Goal: Check status: Check status

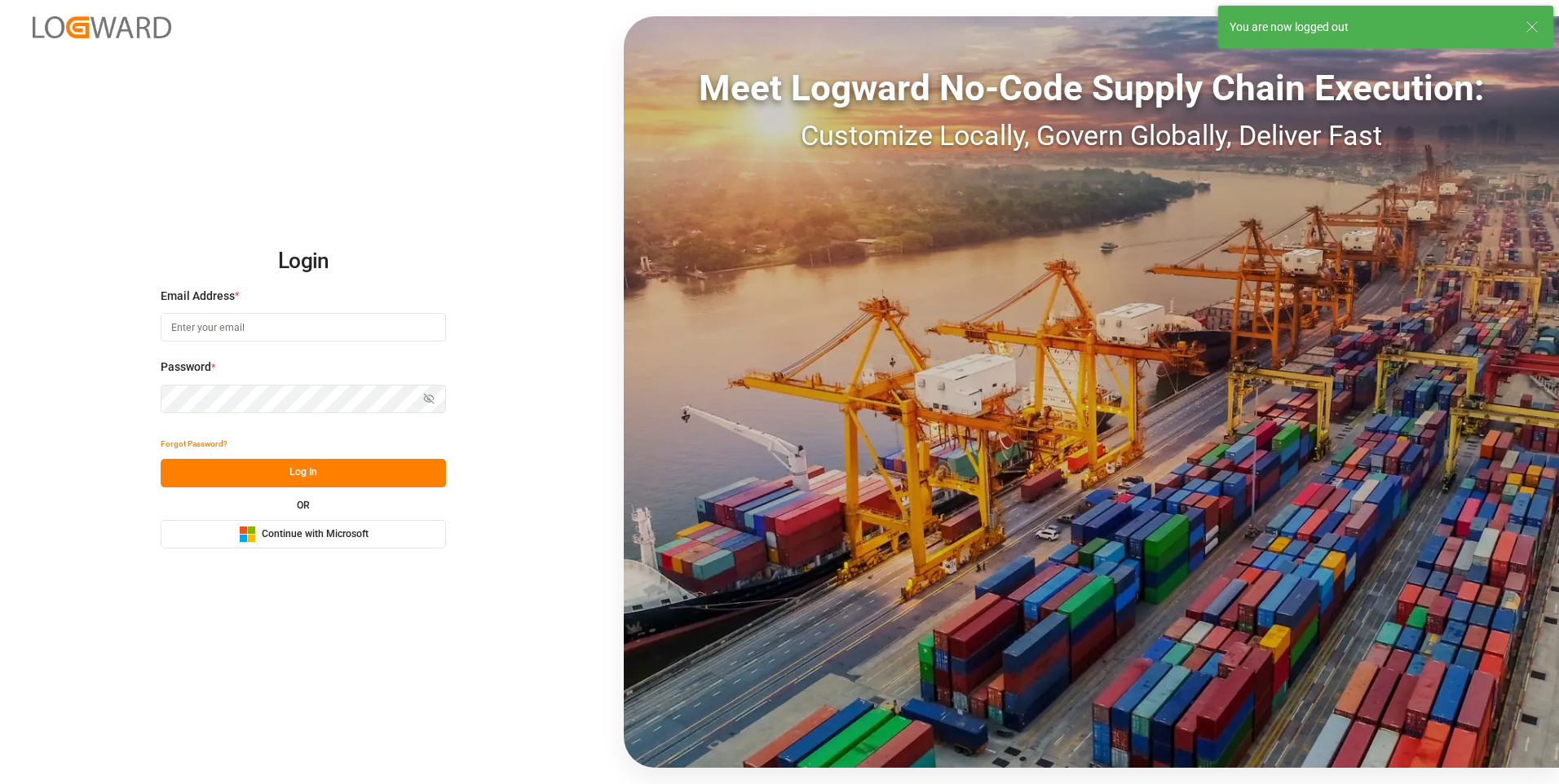
type input "[EMAIL_ADDRESS][DOMAIN_NAME]"
click at [246, 467] on button "Log In" at bounding box center [303, 473] width 285 height 29
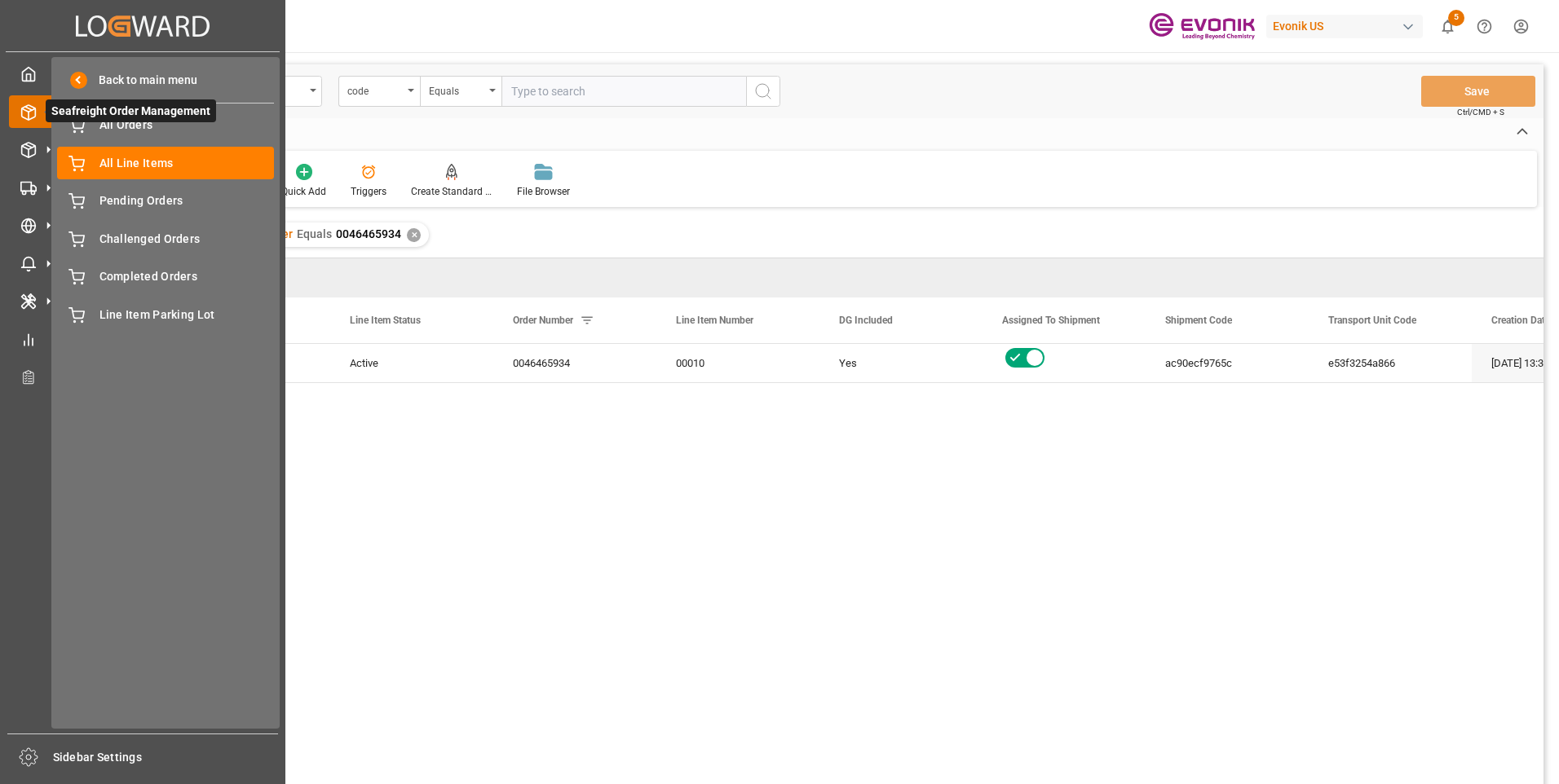
click at [101, 122] on span "Seafreight Order Management" at bounding box center [130, 111] width 171 height 23
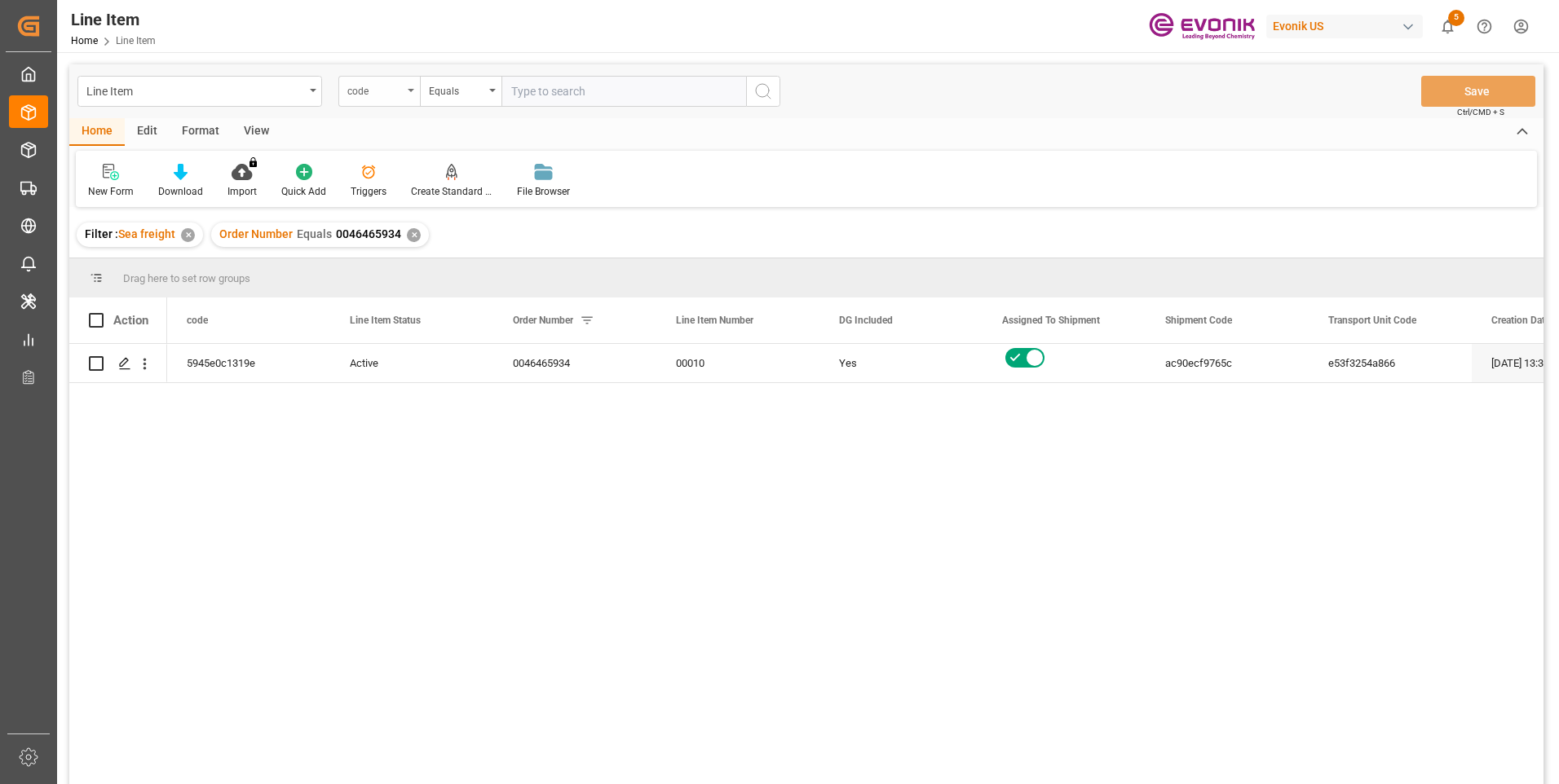
click at [406, 90] on div "code" at bounding box center [379, 91] width 81 height 31
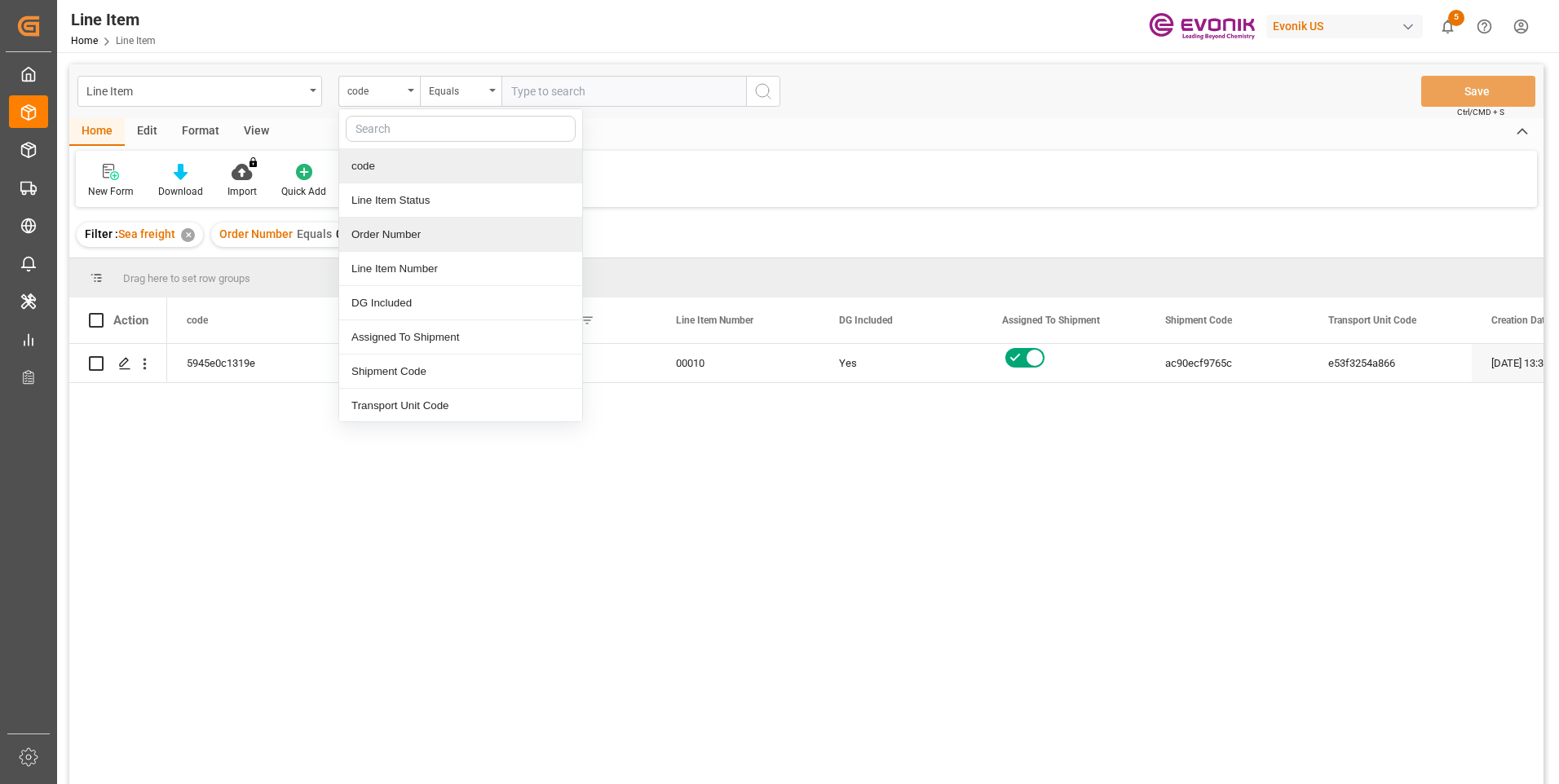
click at [388, 234] on div "Order Number" at bounding box center [461, 235] width 243 height 34
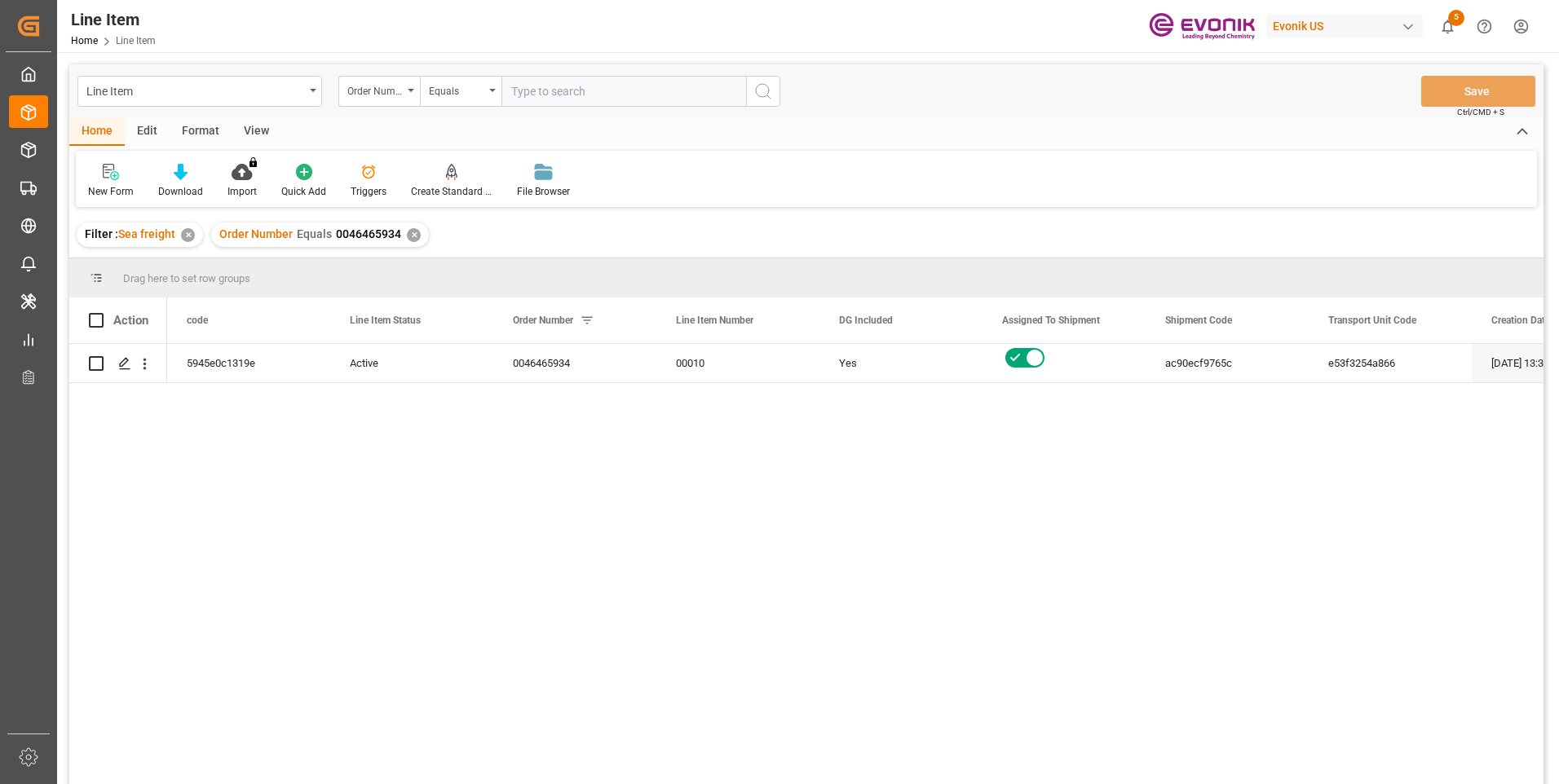
click at [536, 98] on input "text" at bounding box center [624, 91] width 245 height 31
paste input "0046465934"
type input "0046465934"
click at [768, 98] on icon "search button" at bounding box center [763, 91] width 20 height 20
click at [146, 368] on icon "open menu" at bounding box center [144, 363] width 17 height 17
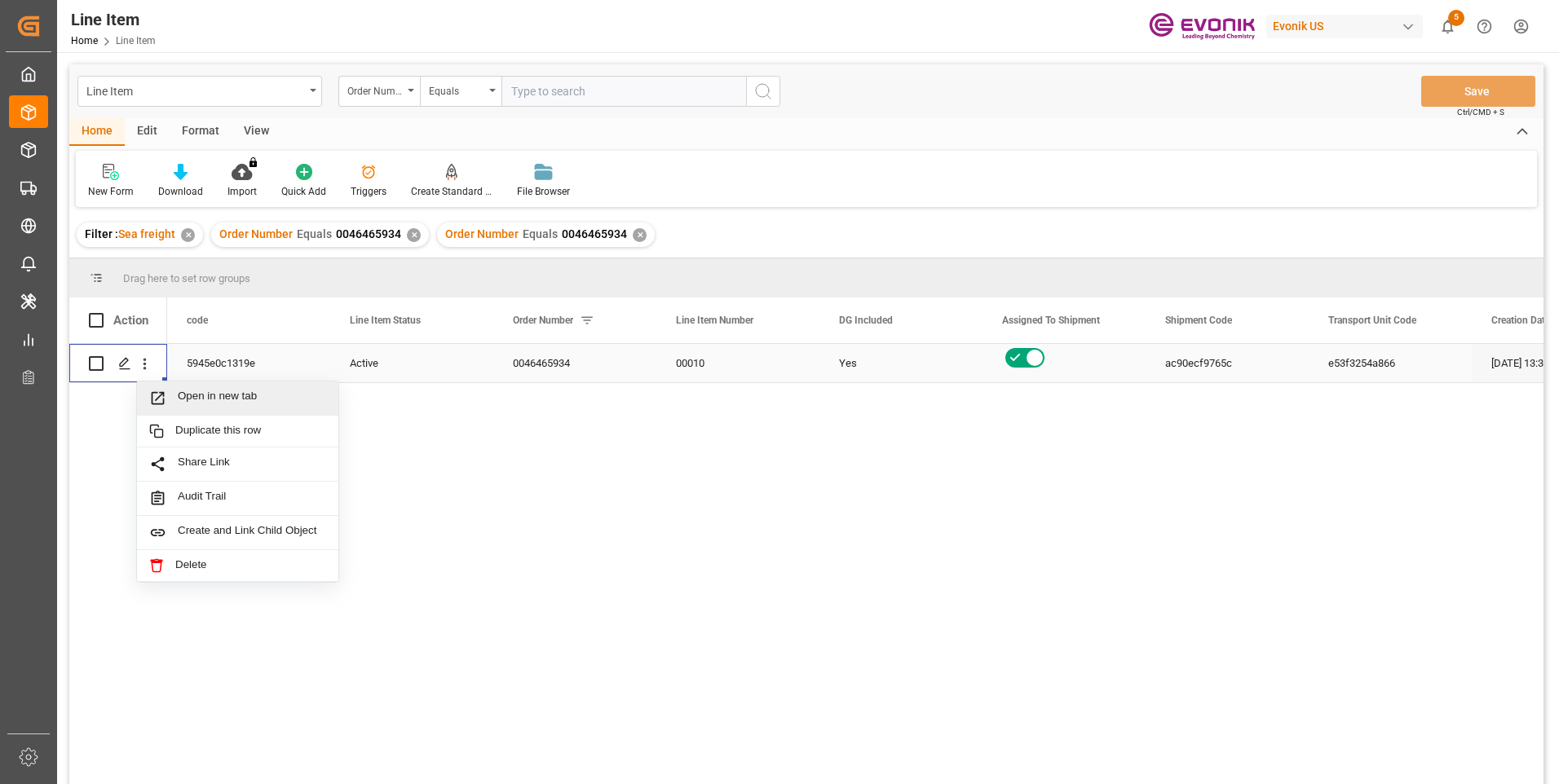
click at [184, 402] on span "Open in new tab" at bounding box center [252, 397] width 148 height 17
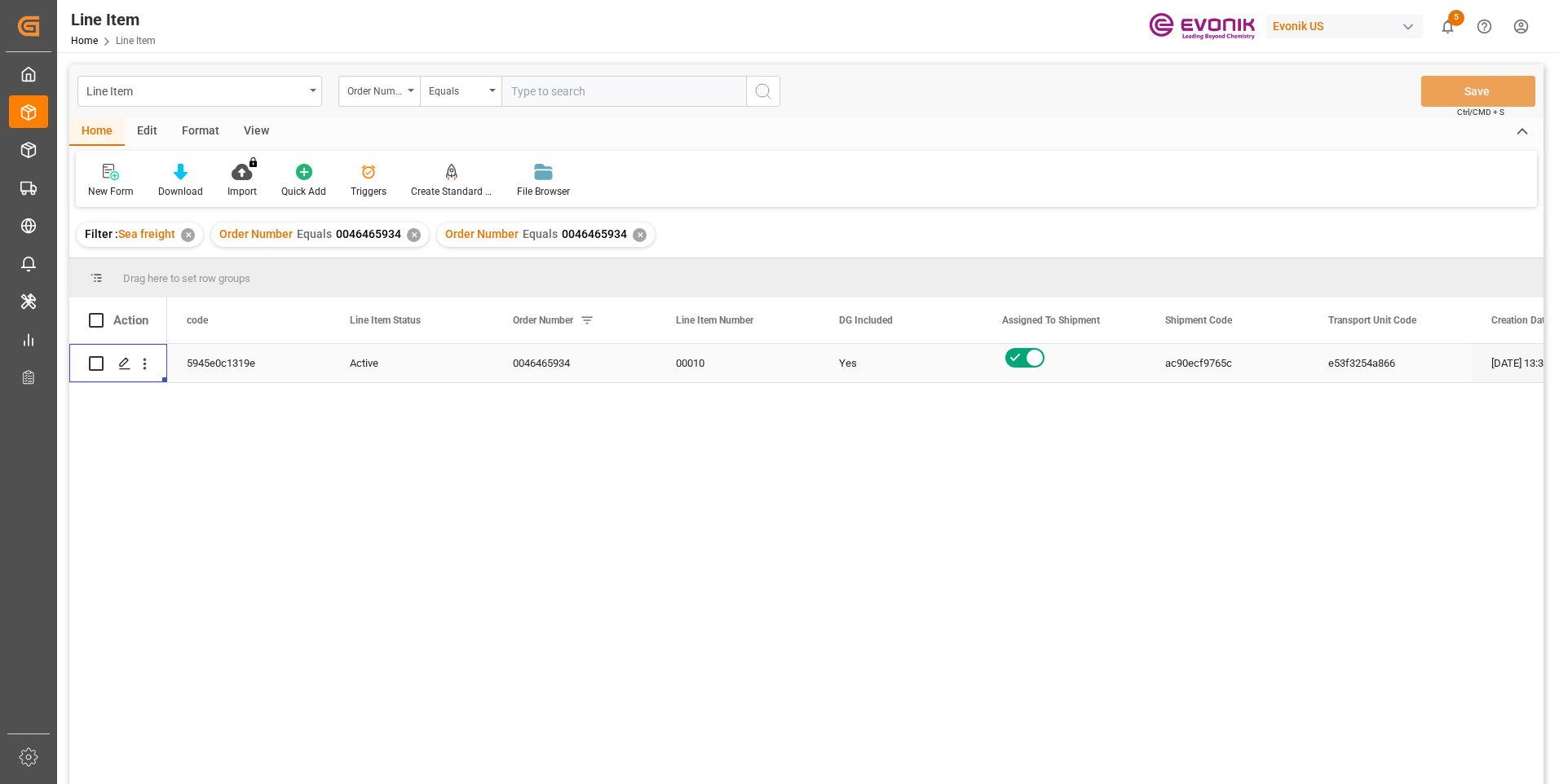
click at [843, 362] on div "Yes" at bounding box center [901, 363] width 124 height 38
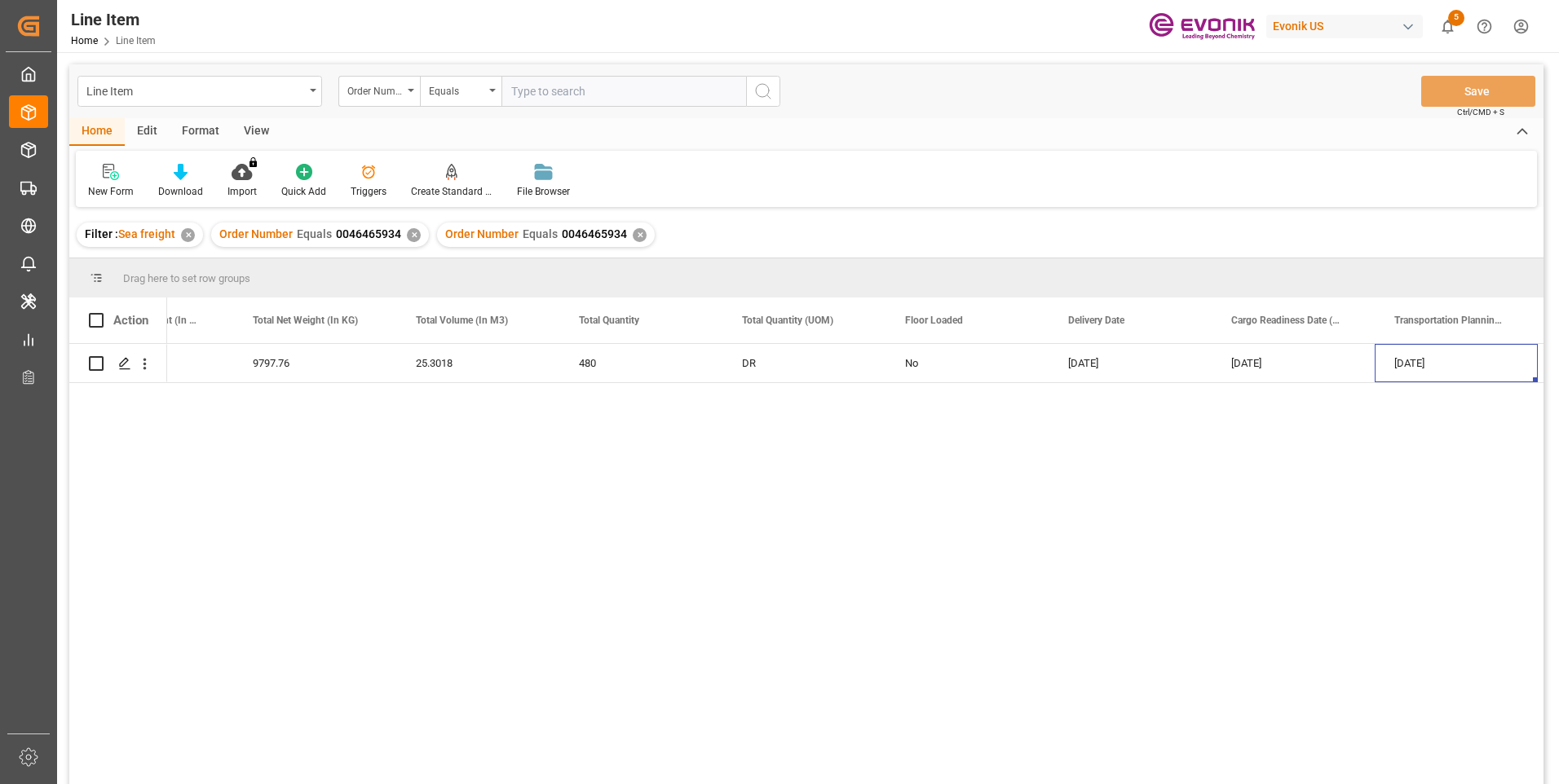
scroll to position [0, 2869]
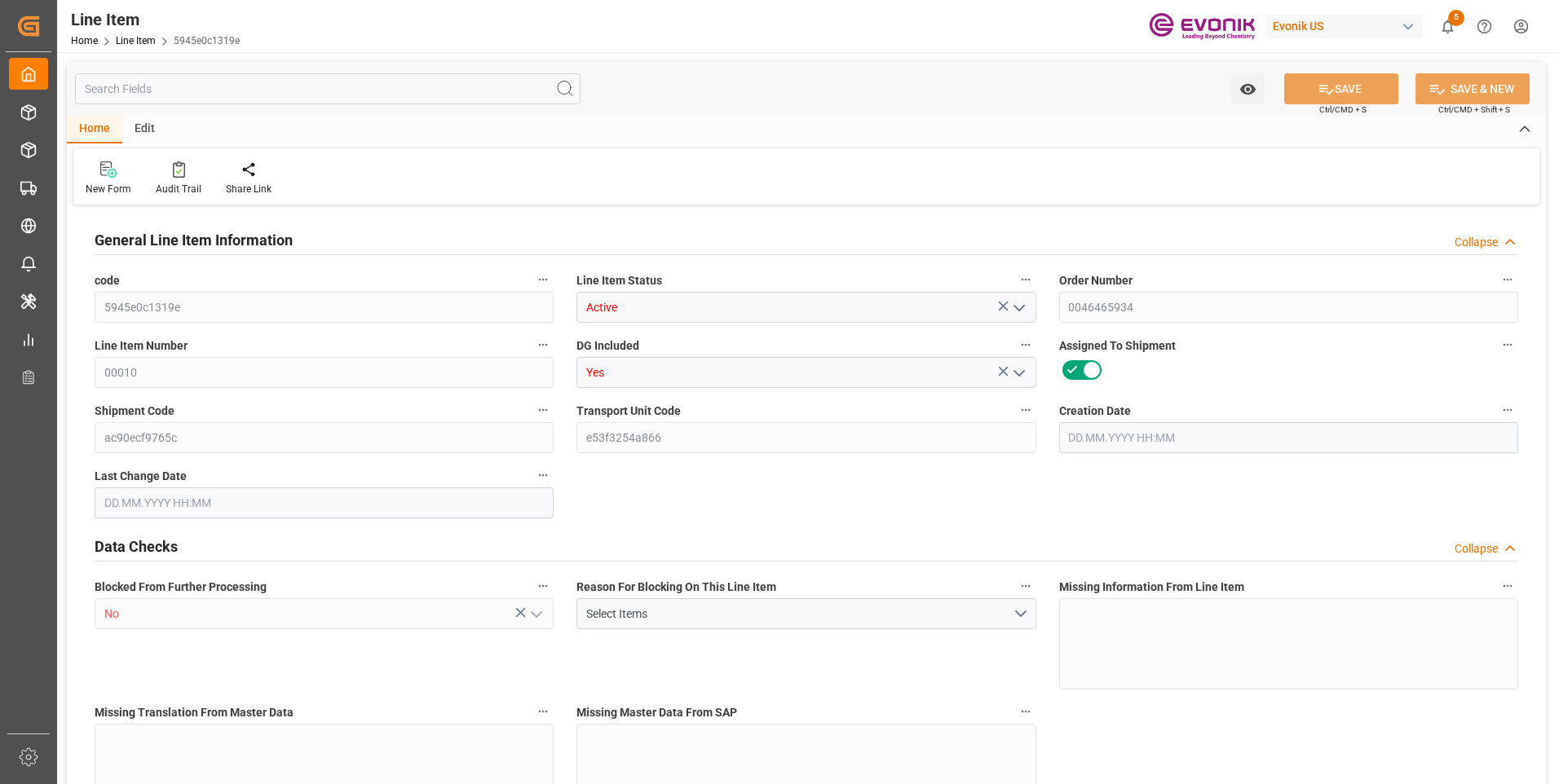
type input "20"
type input "10637.76"
type input "9797.76"
type input "25.3018"
type input "480"
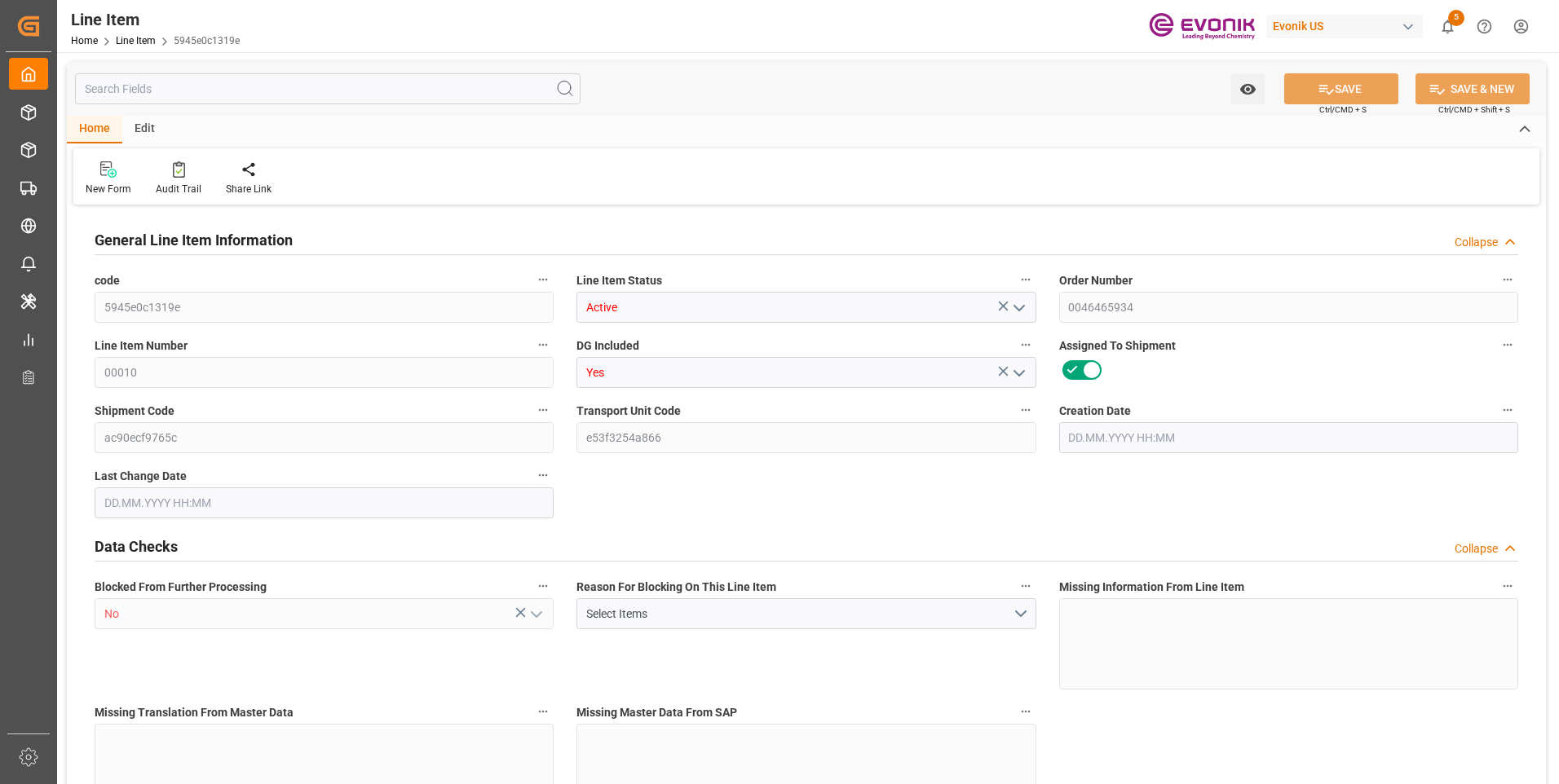
type input "64959.15"
type input "480"
type input "10637.76"
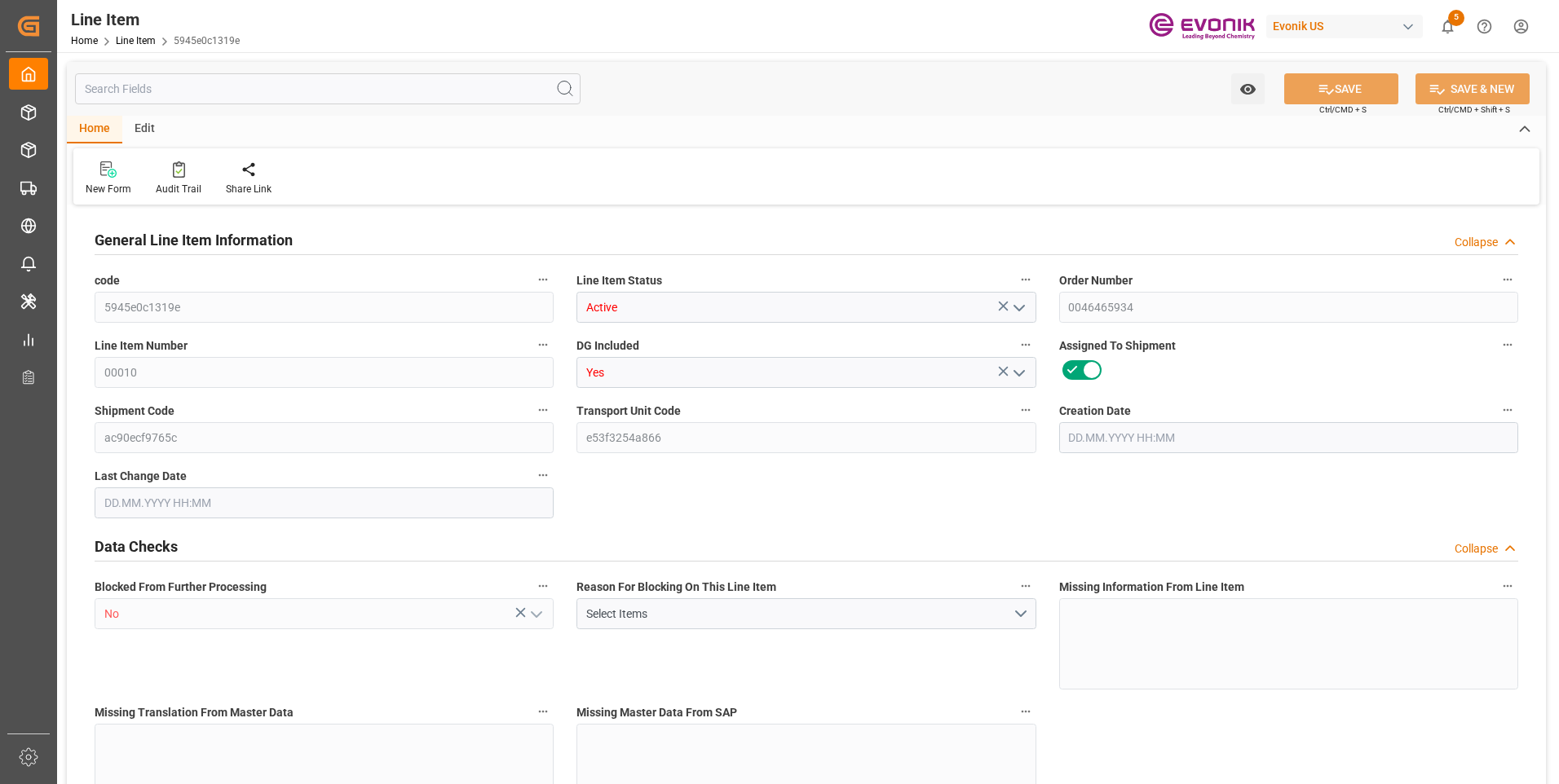
type input "11117.76"
type input "9797.76"
type input "25.3018"
type input "25301.76"
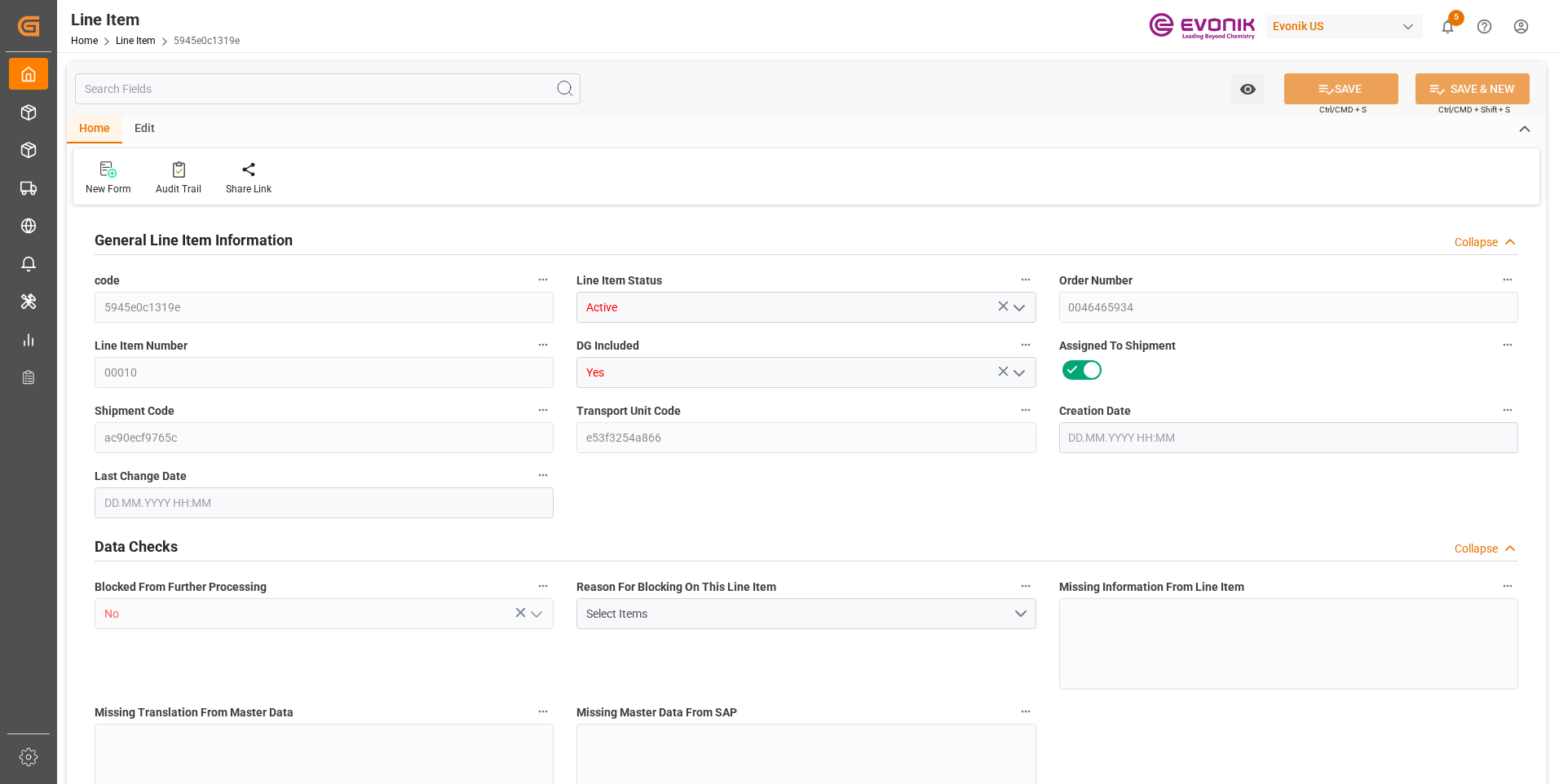
type input "0"
type input "29.07.2025 13:34"
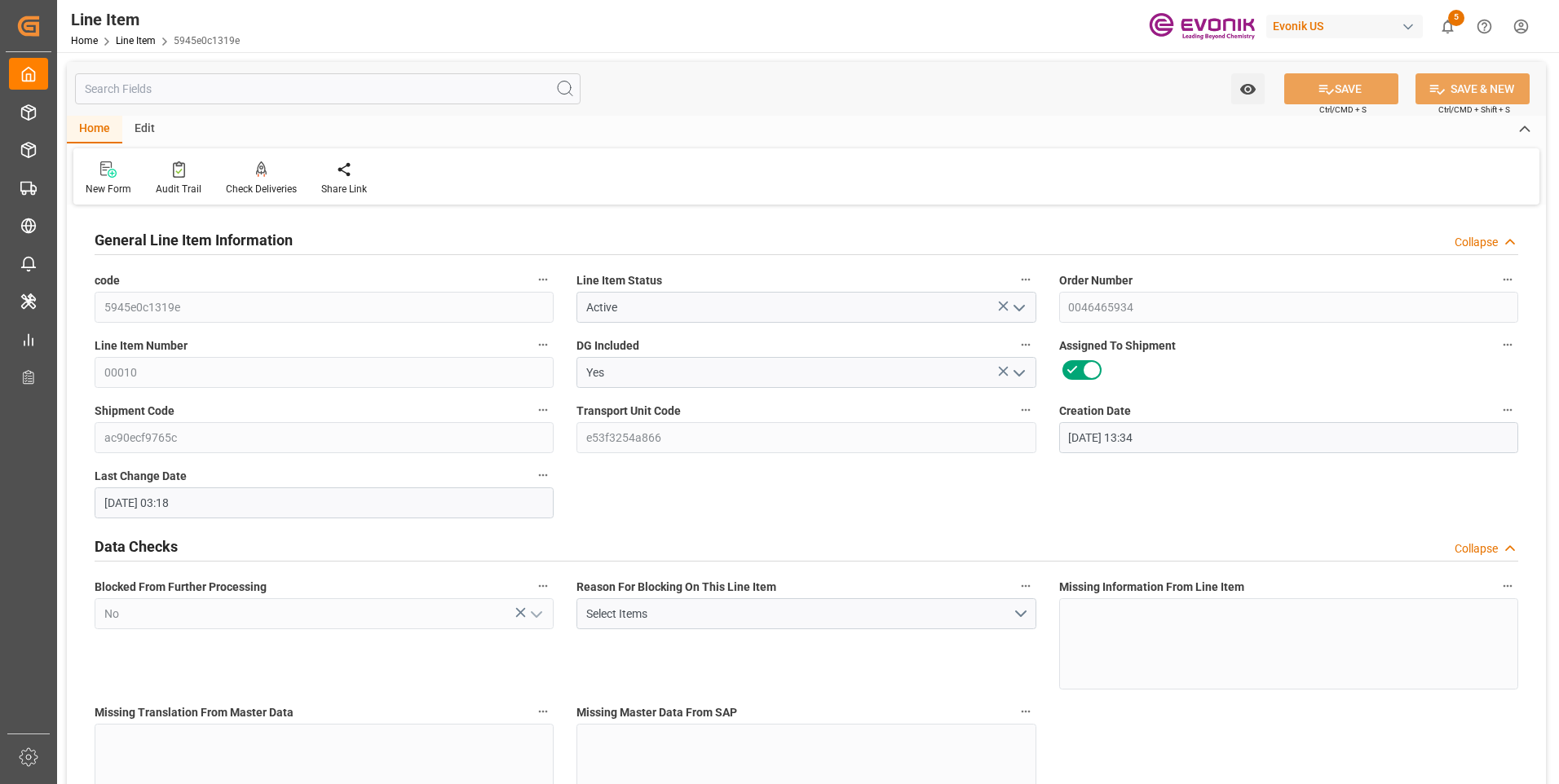
type input "14.08.2025 03:18"
type input "[DATE]"
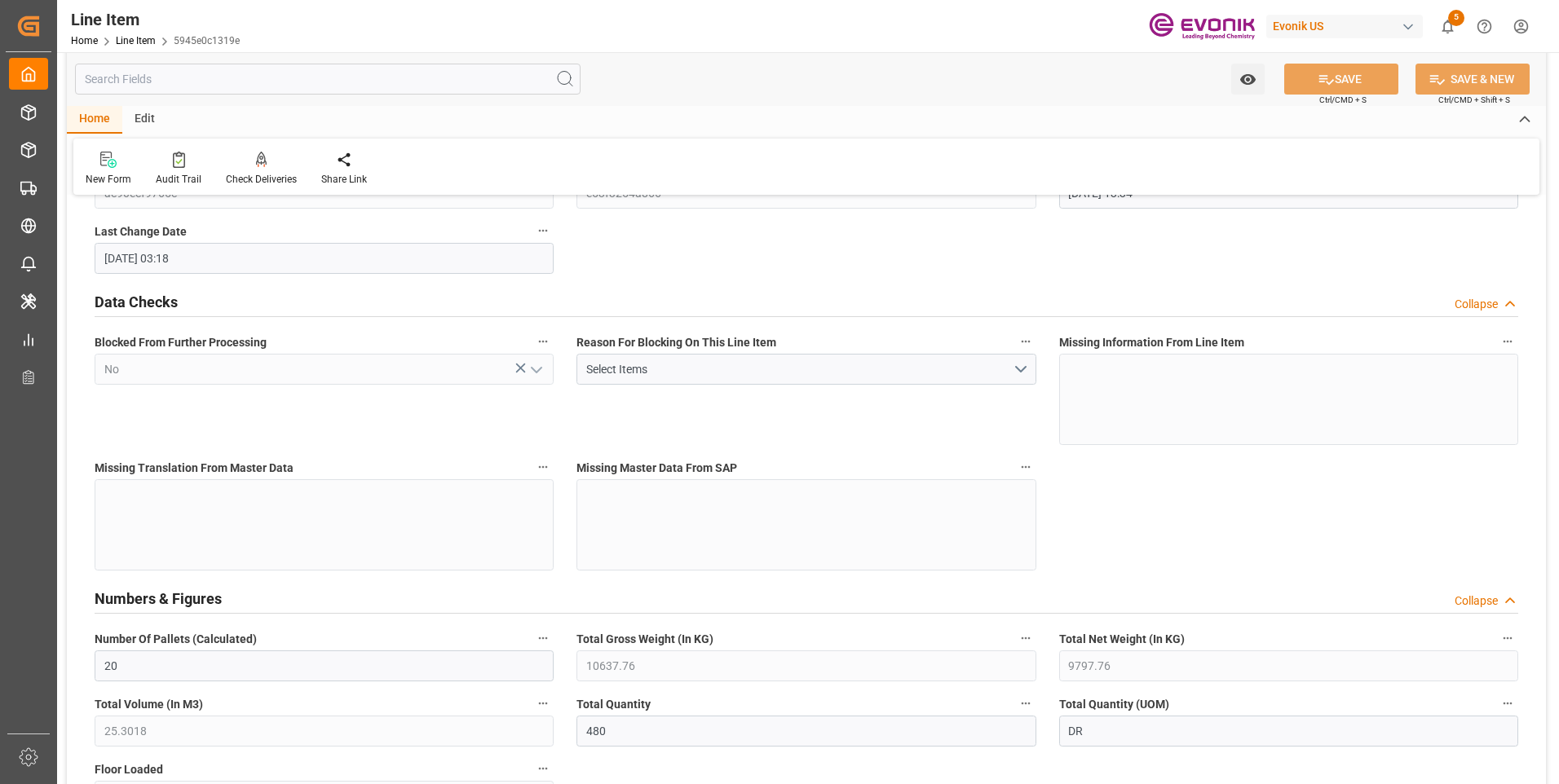
scroll to position [407, 0]
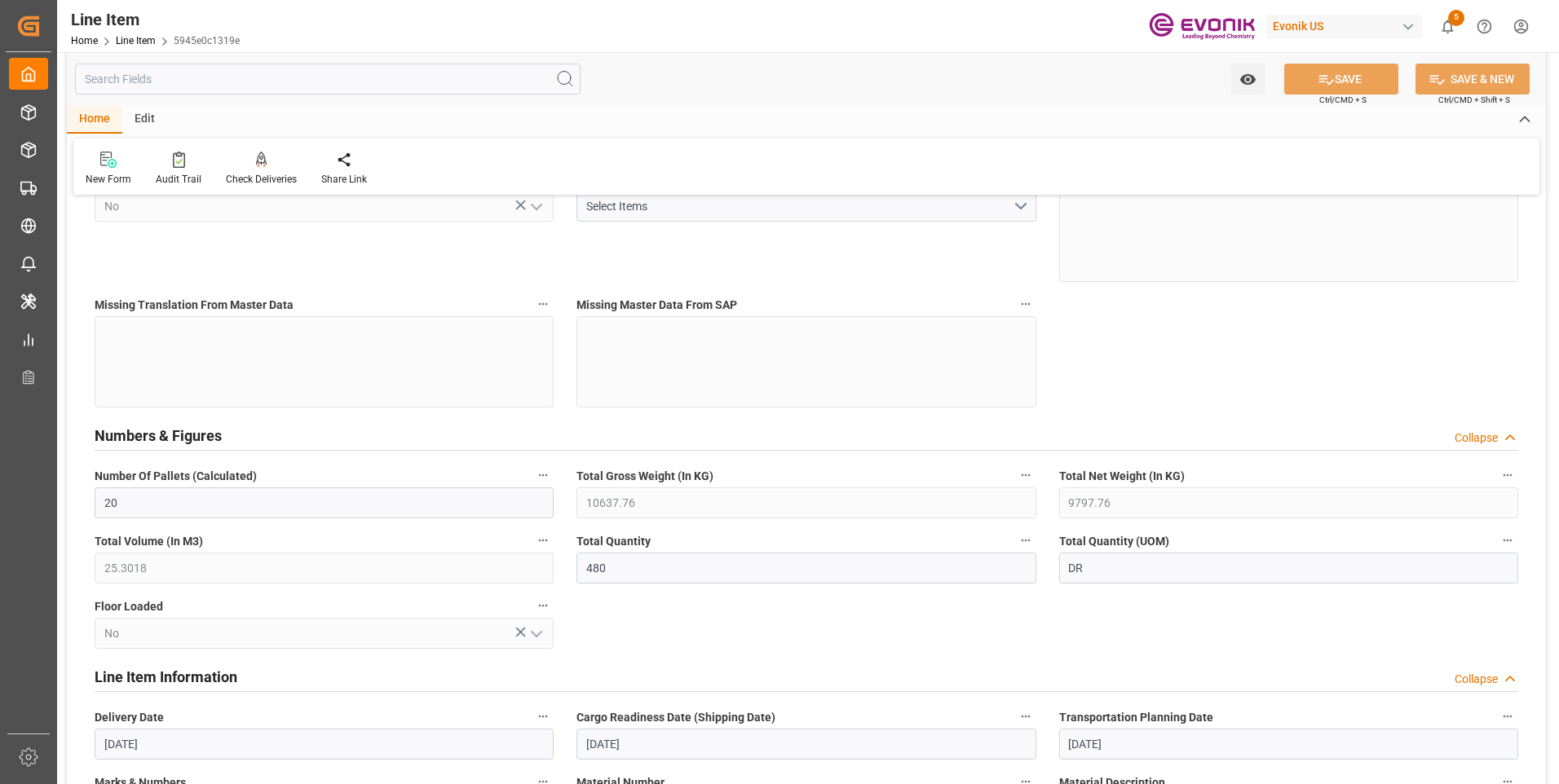
click at [234, 82] on input "text" at bounding box center [328, 79] width 506 height 31
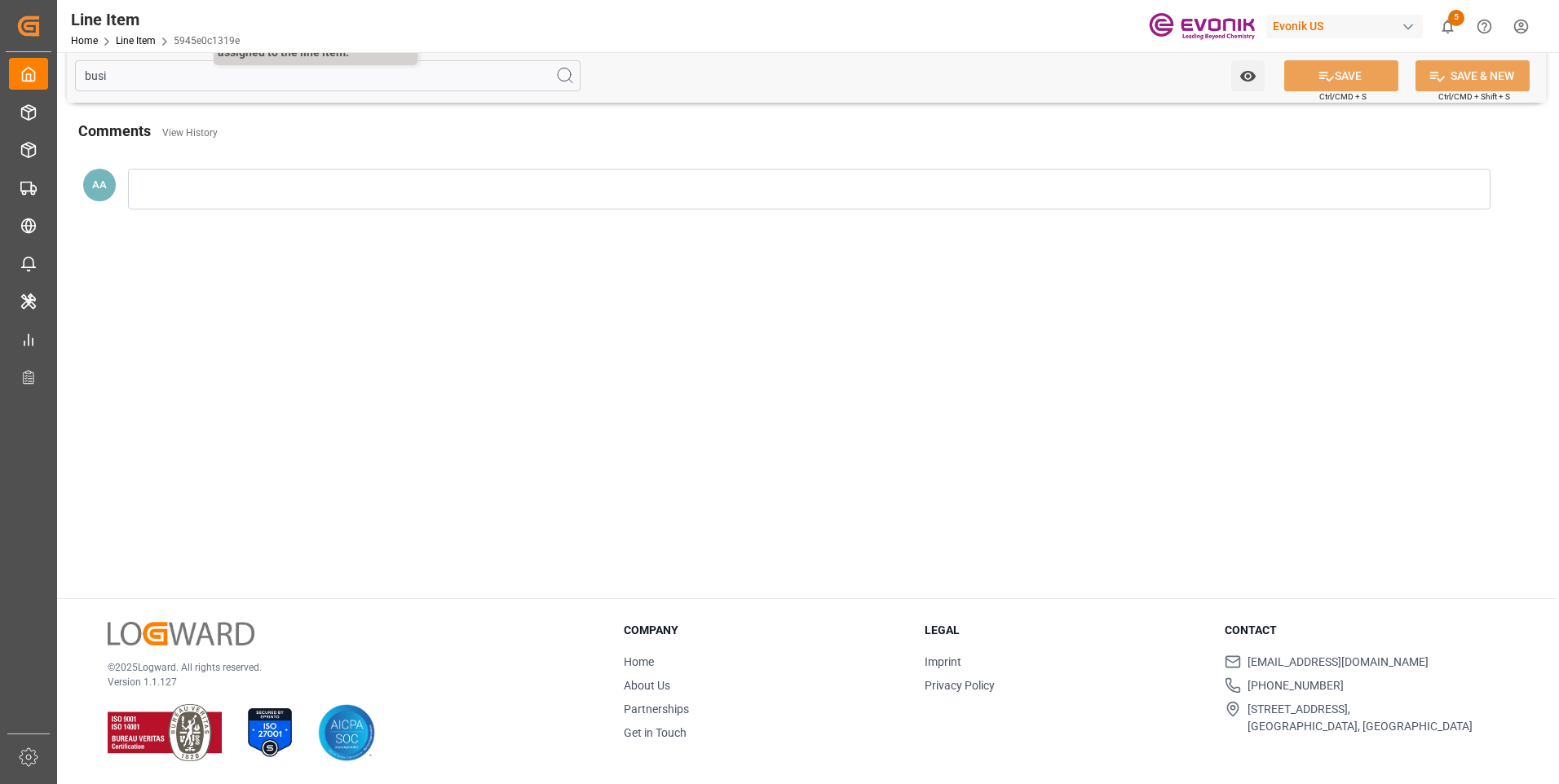
scroll to position [0, 0]
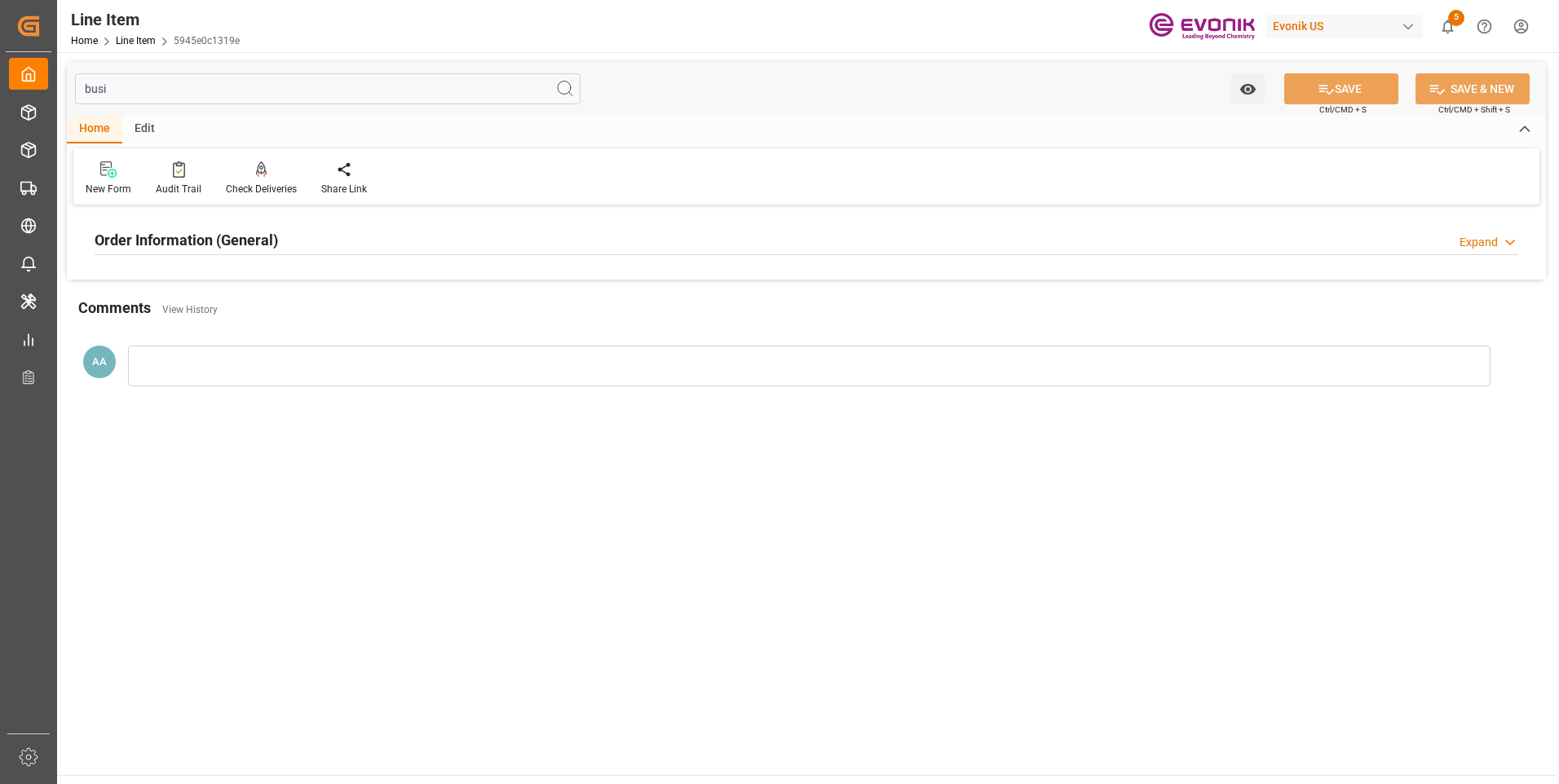
type input "busi"
click at [186, 235] on h2 "Order Information (General)" at bounding box center [186, 239] width 183 height 22
